Goal: Find specific page/section: Find specific page/section

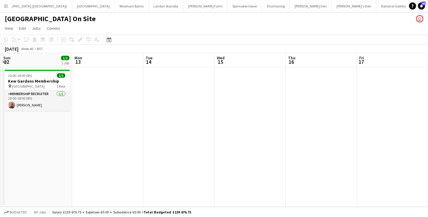
scroll to position [0, 282]
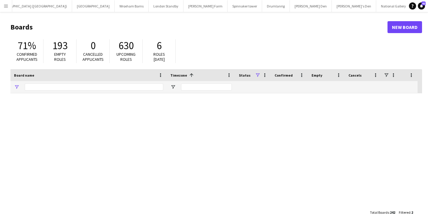
type input "*******"
